Goal: Information Seeking & Learning: Get advice/opinions

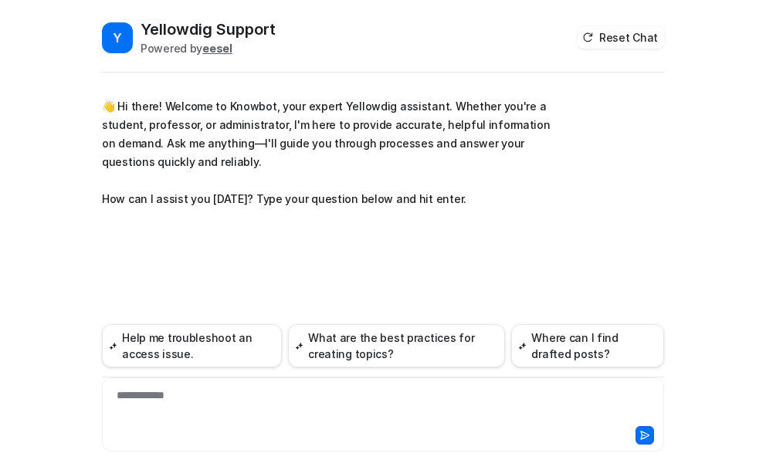
click at [200, 401] on div "**********" at bounding box center [383, 404] width 554 height 35
paste div
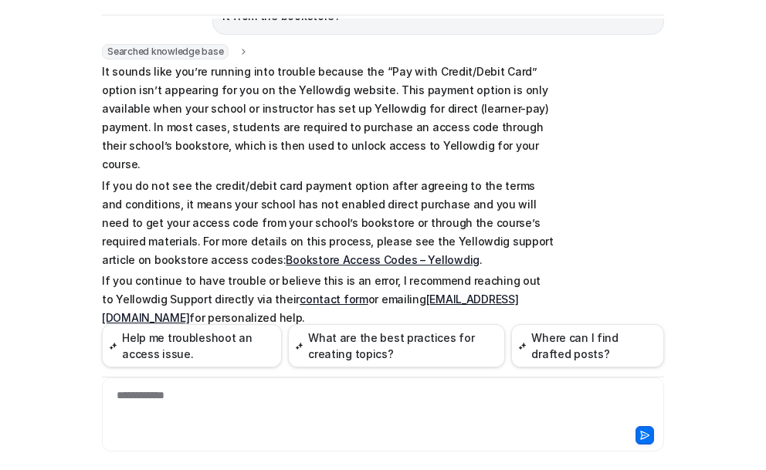
scroll to position [233, 0]
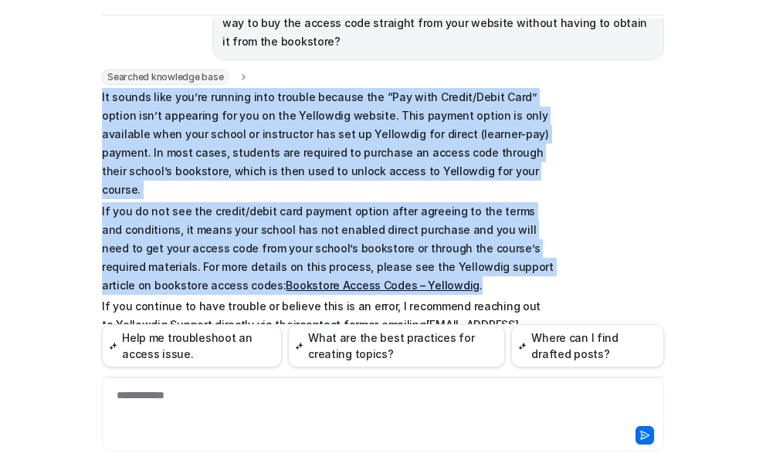
drag, startPoint x: 96, startPoint y: 77, endPoint x: 367, endPoint y: 247, distance: 319.7
click at [367, 247] on span "It sounds like you’re running into trouble because the “Pay with Credit/Debit C…" at bounding box center [327, 240] width 451 height 305
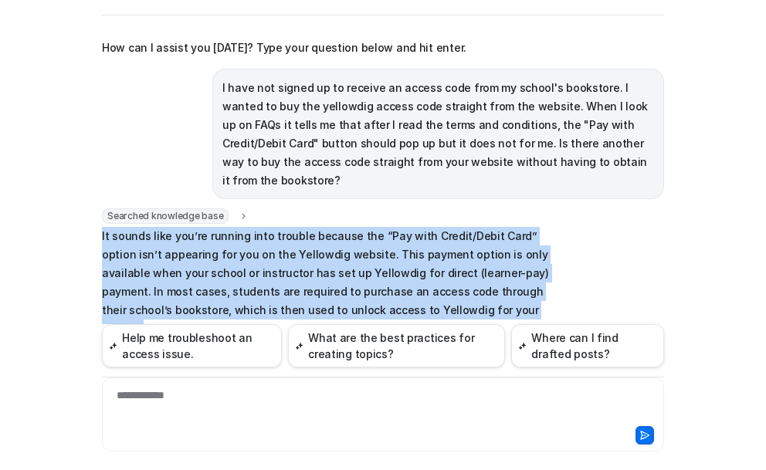
scroll to position [79, 0]
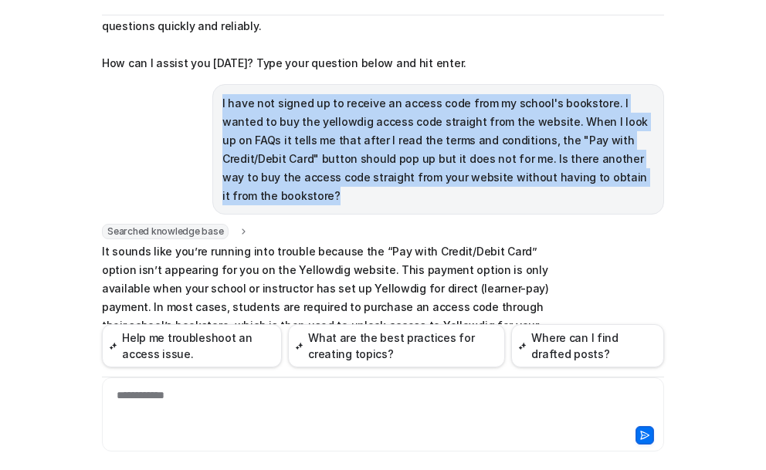
drag, startPoint x: 215, startPoint y: 102, endPoint x: 622, endPoint y: 176, distance: 414.1
click at [622, 176] on p "I have not signed up to receive an access code from my school's bookstore. I wa…" at bounding box center [437, 149] width 431 height 111
copy p "I have not signed up to receive an access code from my school's bookstore. I wa…"
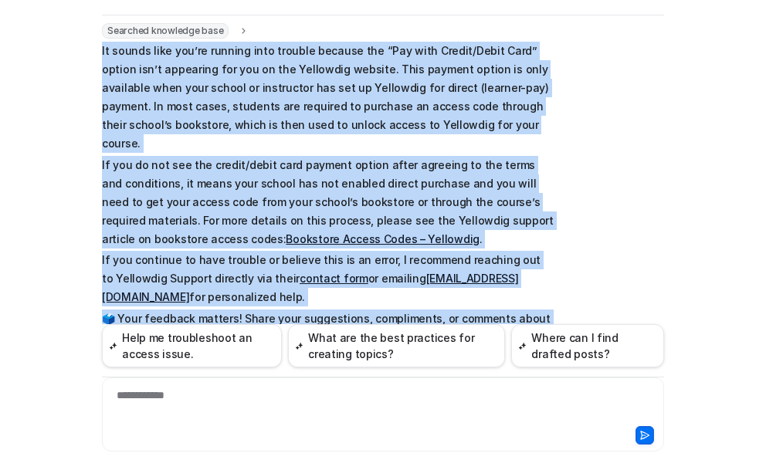
scroll to position [310, 0]
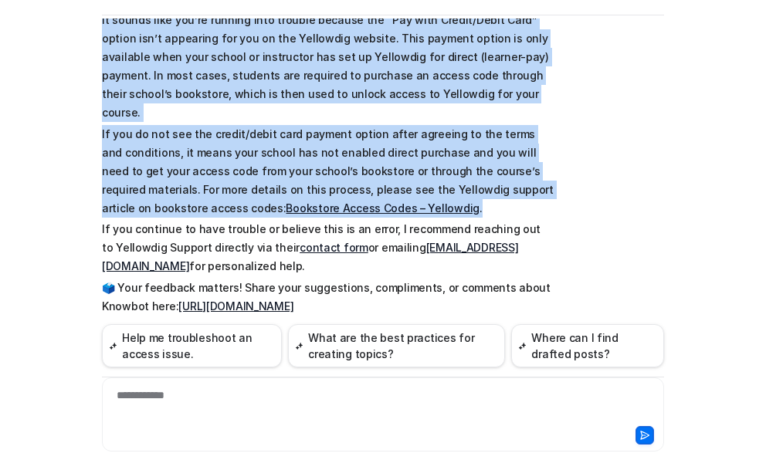
drag, startPoint x: 95, startPoint y: 234, endPoint x: 374, endPoint y: 167, distance: 287.3
click at [374, 167] on div "Y Yellowdig Support Powered by eesel Reset Chat 👋 Hi there! Welcome to Knowbot,…" at bounding box center [383, 186] width 586 height 451
copy span "It sounds like you’re running into trouble because the “Pay with Credit/Debit C…"
drag, startPoint x: 390, startPoint y: 175, endPoint x: 290, endPoint y: 178, distance: 99.6
click at [390, 175] on p "If you do not see the credit/debit card payment option after agreeing to the te…" at bounding box center [327, 171] width 451 height 93
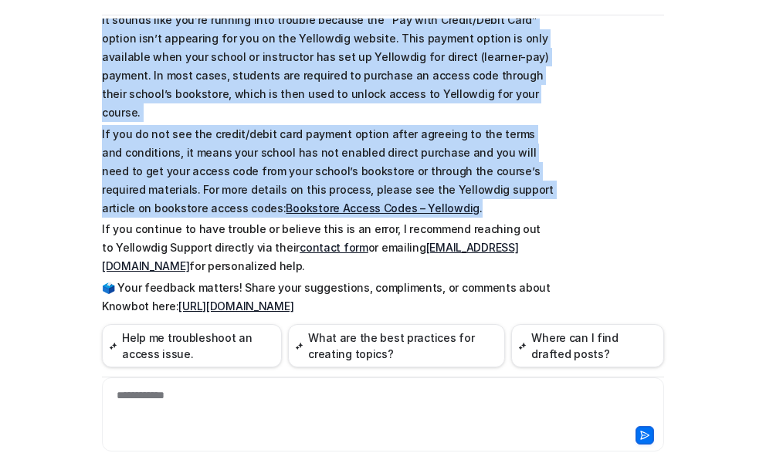
click at [414, 172] on p "If you do not see the credit/debit card payment option after agreeing to the te…" at bounding box center [327, 171] width 451 height 93
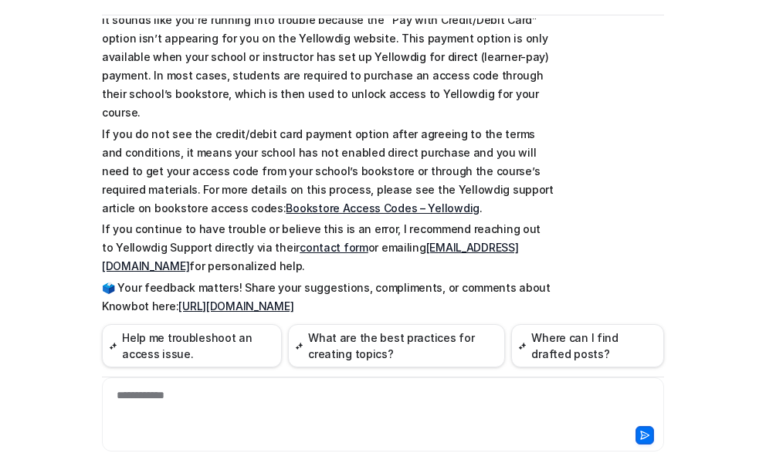
click at [286, 201] on link "Bookstore Access Codes – Yellowdig" at bounding box center [382, 207] width 193 height 13
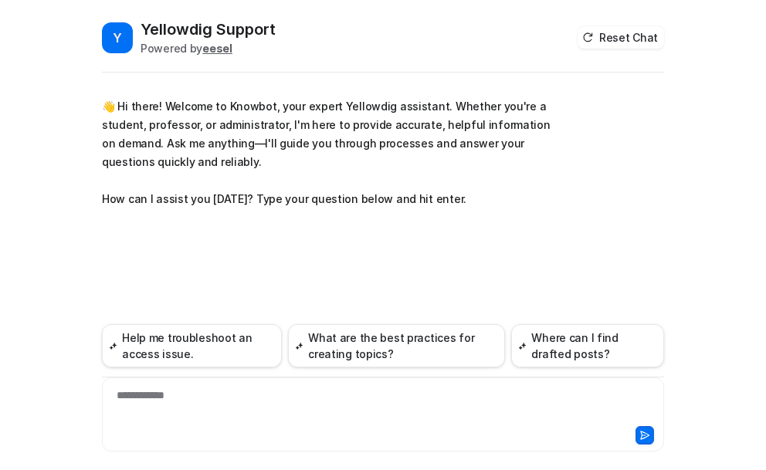
click at [156, 392] on div "**********" at bounding box center [383, 404] width 554 height 35
paste div
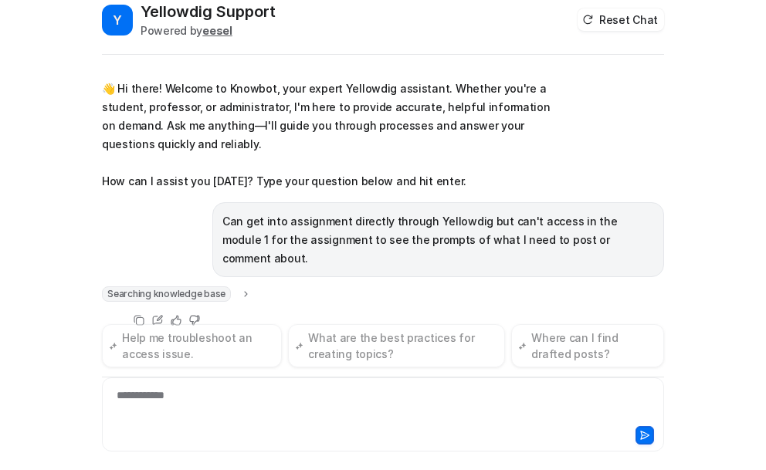
scroll to position [23, 0]
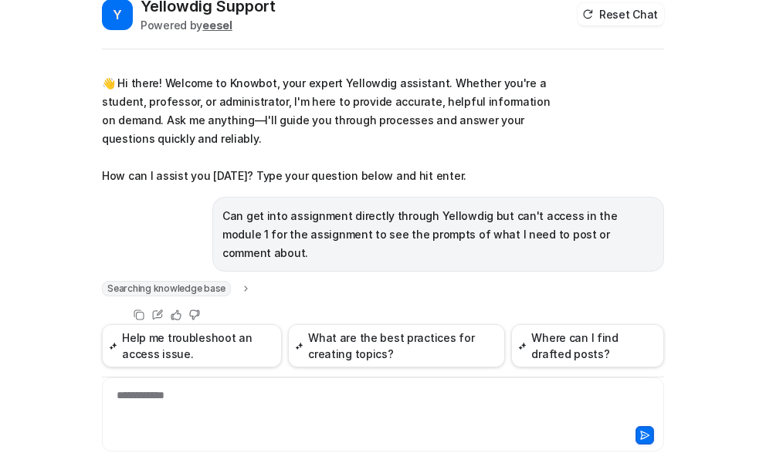
click at [212, 230] on div "Can get into assignment directly through Yellowdig but can't access in the modu…" at bounding box center [437, 234] width 451 height 75
click at [228, 237] on p "Can get into assignment directly through Yellowdig but can't access in the modu…" at bounding box center [437, 235] width 431 height 56
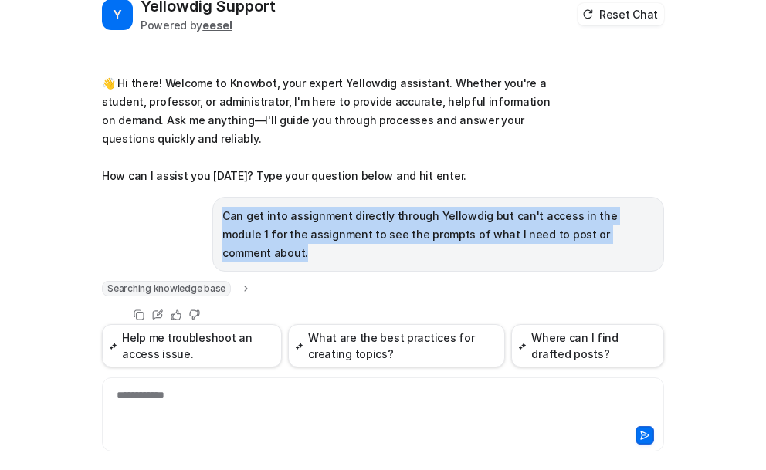
drag, startPoint x: 611, startPoint y: 235, endPoint x: 202, endPoint y: 209, distance: 409.8
click at [202, 209] on div "Can get into assignment directly through Yellowdig but can't access in the modu…" at bounding box center [383, 234] width 562 height 75
copy p "Can get into assignment directly through Yellowdig but can't access in the modu…"
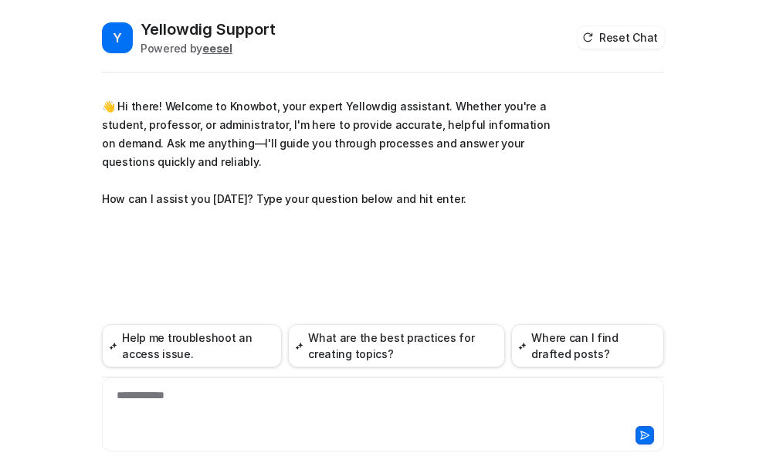
click at [154, 401] on div "**********" at bounding box center [383, 404] width 554 height 35
paste div
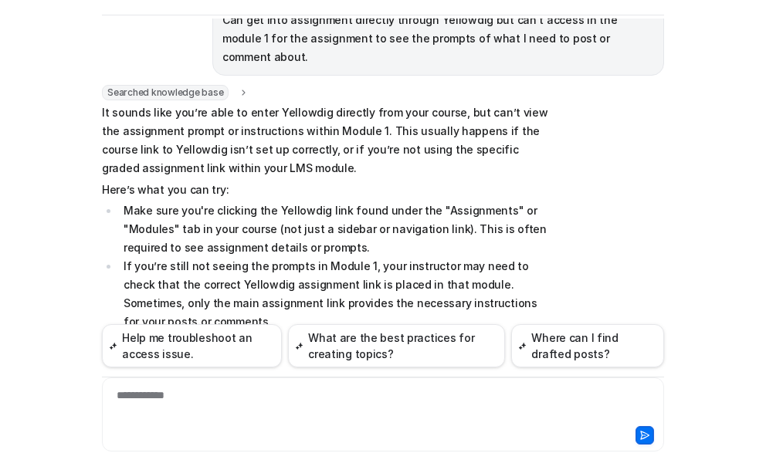
scroll to position [159, 0]
